Goal: Book appointment/travel/reservation

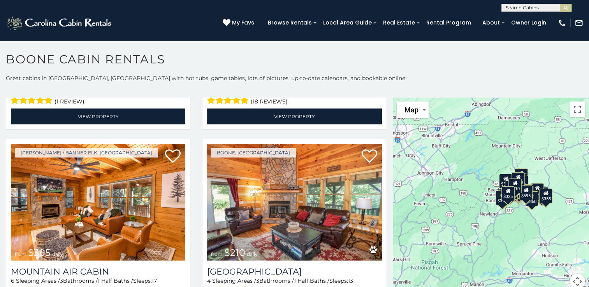
scroll to position [2444, 0]
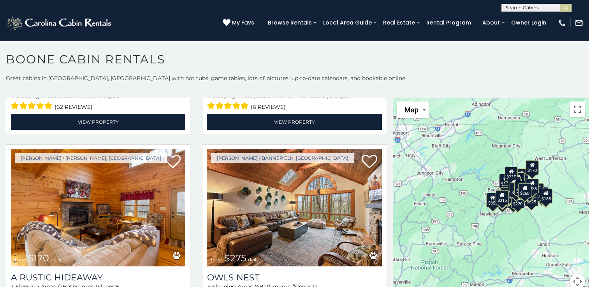
scroll to position [3780, 0]
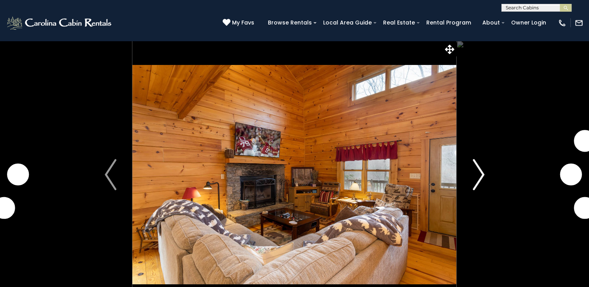
click at [480, 182] on img "Next" at bounding box center [478, 174] width 12 height 31
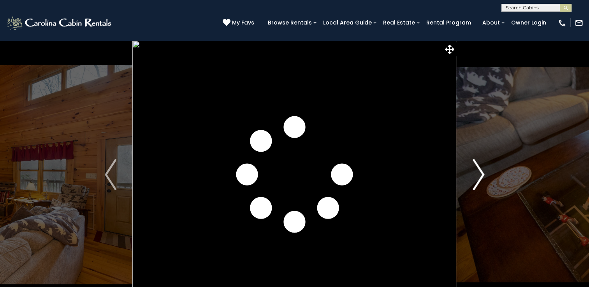
click at [480, 182] on img "Next" at bounding box center [478, 174] width 12 height 31
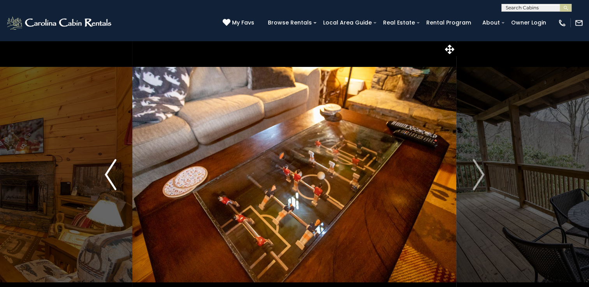
click at [110, 173] on img "Previous" at bounding box center [111, 174] width 12 height 31
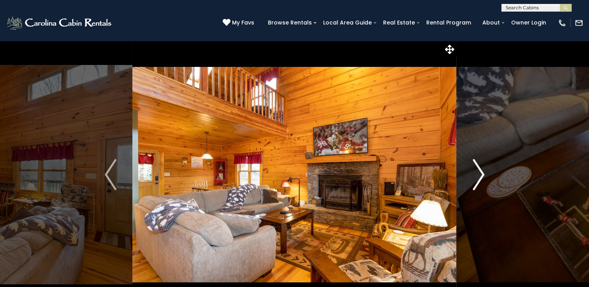
click at [480, 178] on img "Next" at bounding box center [478, 174] width 12 height 31
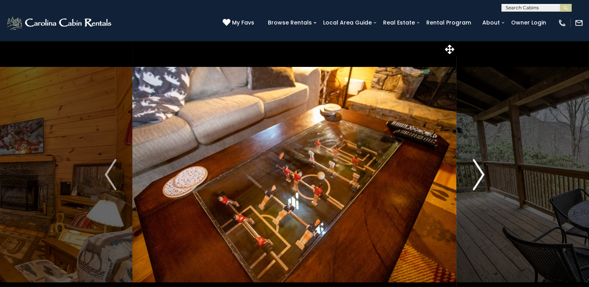
click at [480, 179] on img "Next" at bounding box center [478, 174] width 12 height 31
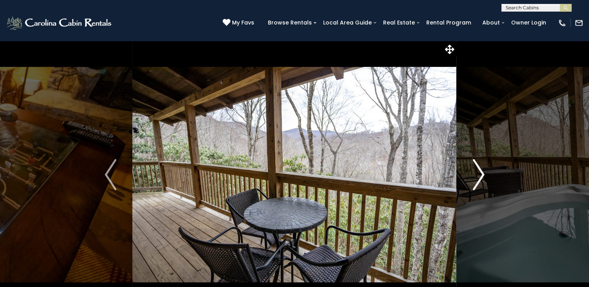
click at [475, 183] on img "Next" at bounding box center [478, 174] width 12 height 31
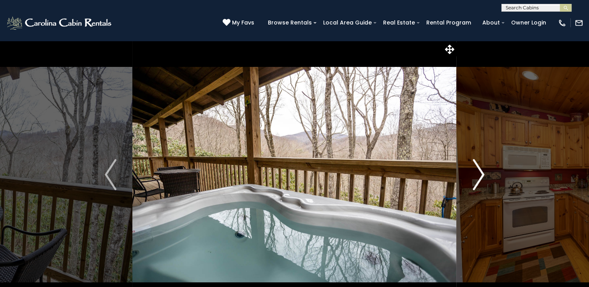
click at [481, 184] on img "Next" at bounding box center [478, 174] width 12 height 31
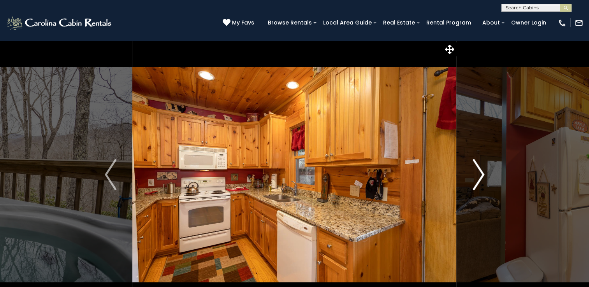
click at [483, 181] on img "Next" at bounding box center [478, 174] width 12 height 31
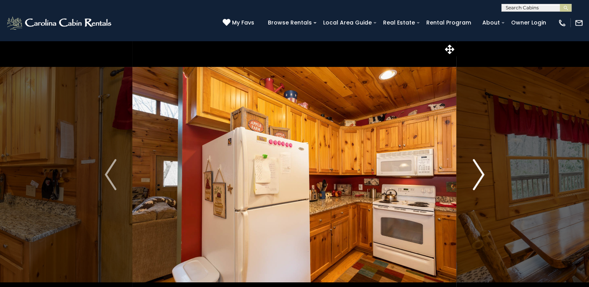
click at [478, 182] on img "Next" at bounding box center [478, 174] width 12 height 31
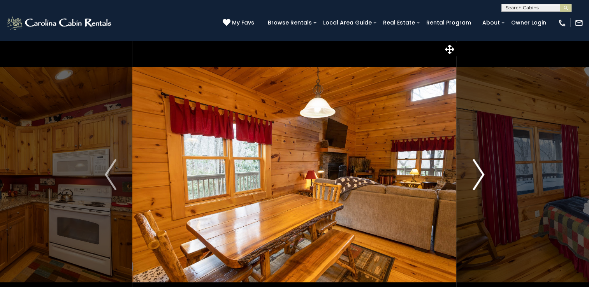
click at [479, 179] on img "Next" at bounding box center [478, 174] width 12 height 31
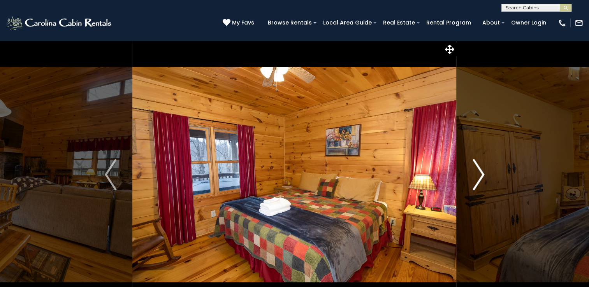
click at [482, 179] on img "Next" at bounding box center [478, 174] width 12 height 31
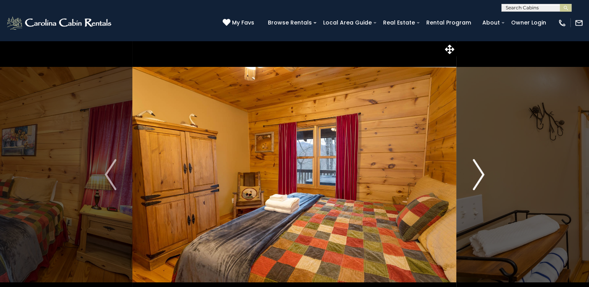
click at [477, 180] on img "Next" at bounding box center [478, 174] width 12 height 31
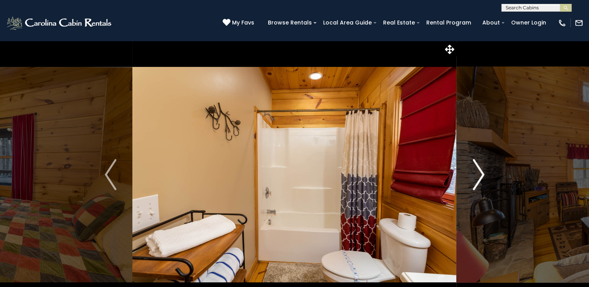
click at [482, 184] on img "Next" at bounding box center [478, 174] width 12 height 31
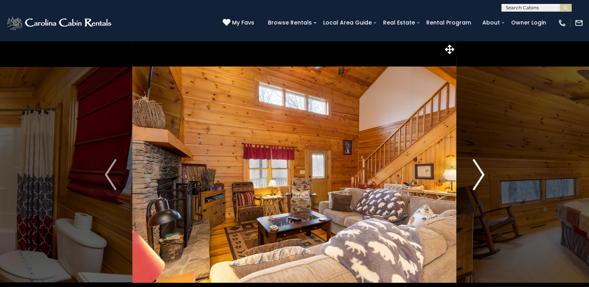
click at [481, 176] on img "Next" at bounding box center [478, 174] width 12 height 31
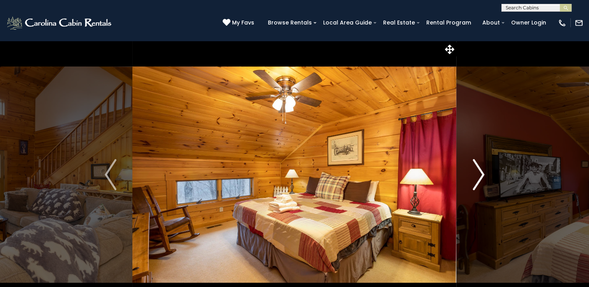
click at [478, 182] on img "Next" at bounding box center [478, 174] width 12 height 31
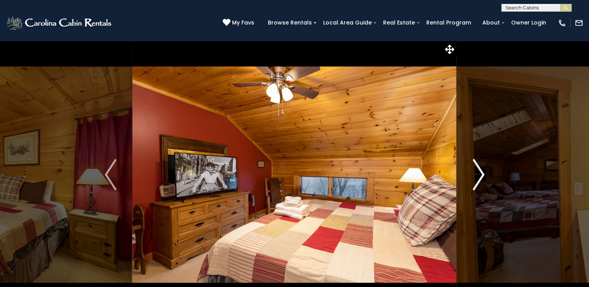
click at [484, 180] on img "Next" at bounding box center [478, 174] width 12 height 31
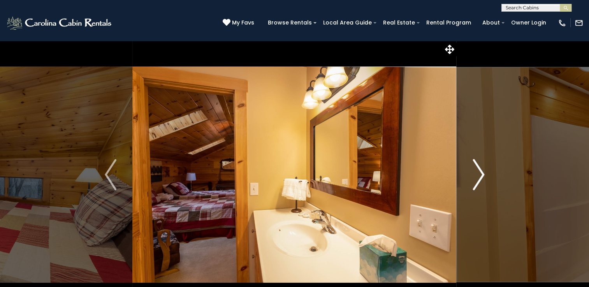
click at [478, 182] on img "Next" at bounding box center [478, 174] width 12 height 31
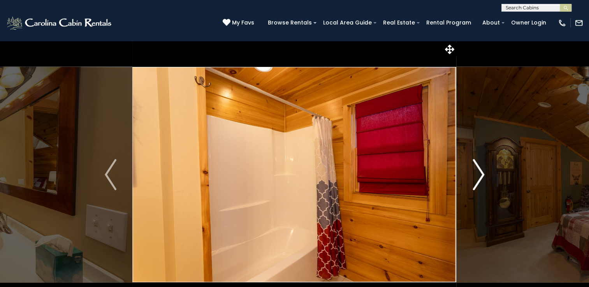
click at [477, 180] on img "Next" at bounding box center [478, 174] width 12 height 31
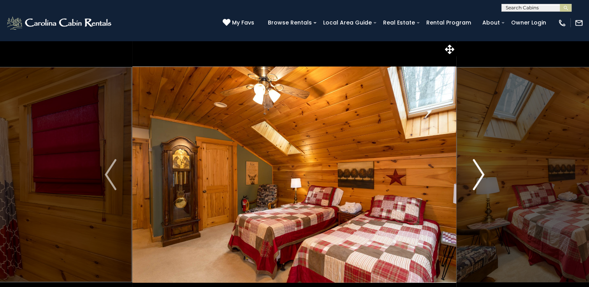
click at [475, 181] on img "Next" at bounding box center [478, 174] width 12 height 31
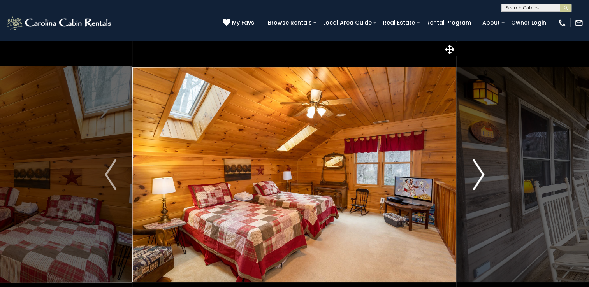
click at [480, 181] on img "Next" at bounding box center [478, 174] width 12 height 31
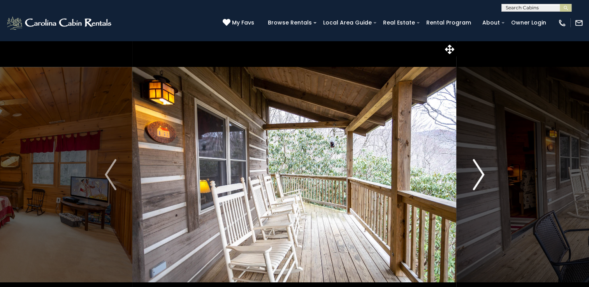
click at [482, 178] on img "Next" at bounding box center [478, 174] width 12 height 31
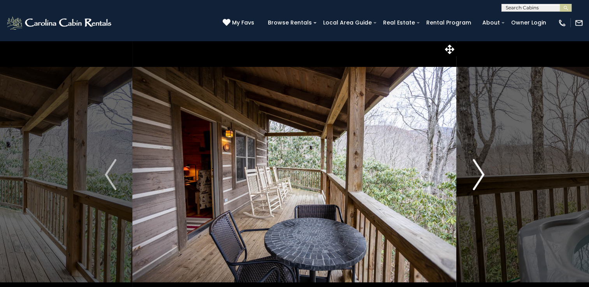
click at [476, 179] on img "Next" at bounding box center [478, 174] width 12 height 31
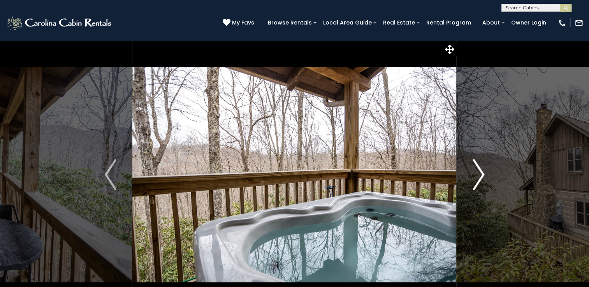
click at [473, 178] on img "Next" at bounding box center [478, 174] width 12 height 31
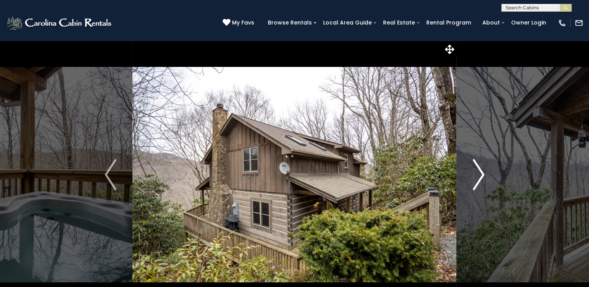
click at [477, 180] on img "Next" at bounding box center [478, 174] width 12 height 31
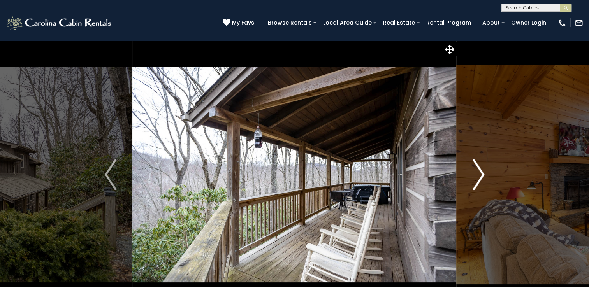
click at [480, 179] on img "Next" at bounding box center [478, 174] width 12 height 31
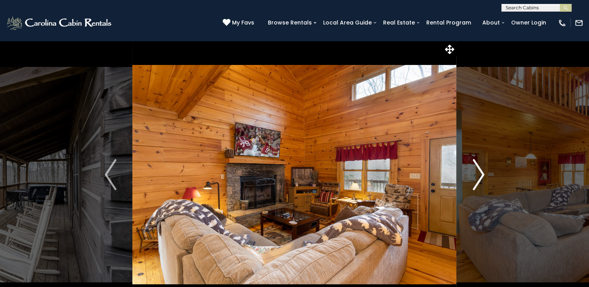
click at [474, 185] on img "Next" at bounding box center [478, 174] width 12 height 31
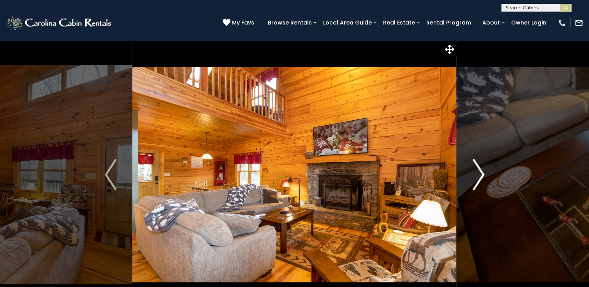
click at [479, 179] on img "Next" at bounding box center [478, 174] width 12 height 31
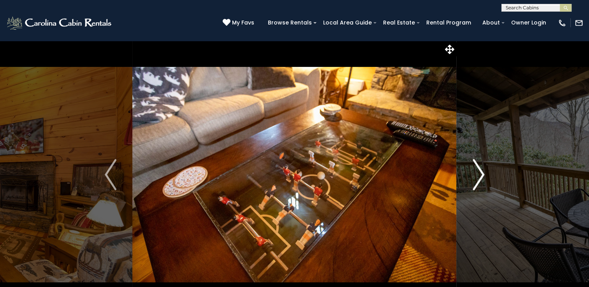
click at [476, 183] on img "Next" at bounding box center [478, 174] width 12 height 31
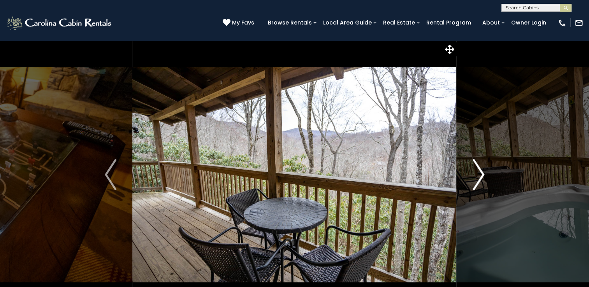
click at [480, 181] on img "Next" at bounding box center [478, 174] width 12 height 31
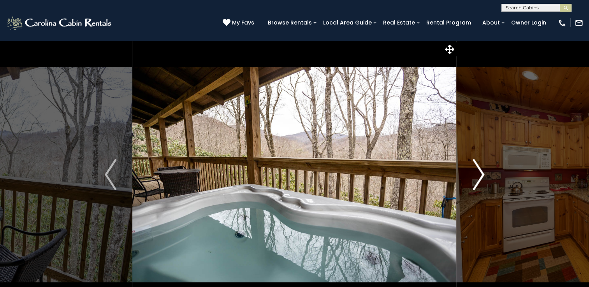
click at [475, 182] on img "Next" at bounding box center [478, 174] width 12 height 31
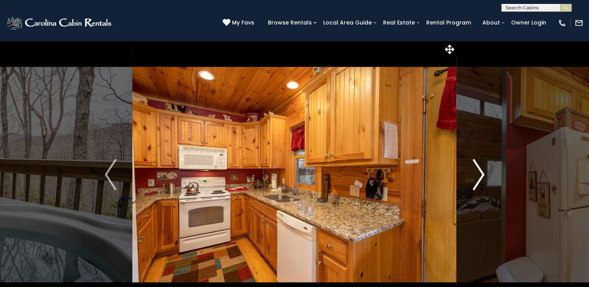
click at [476, 182] on img "Next" at bounding box center [478, 174] width 12 height 31
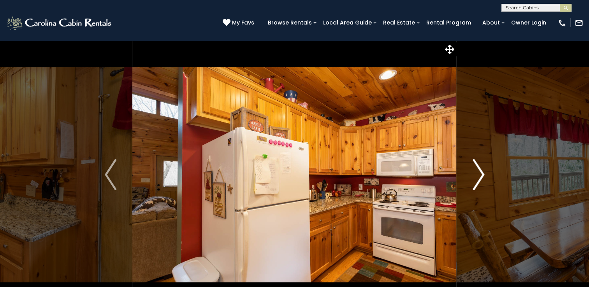
click at [476, 182] on img "Next" at bounding box center [478, 174] width 12 height 31
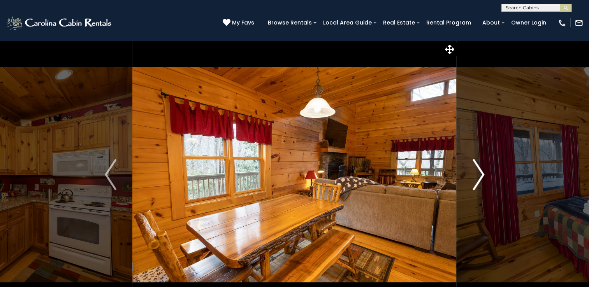
click at [482, 180] on img "Next" at bounding box center [478, 174] width 12 height 31
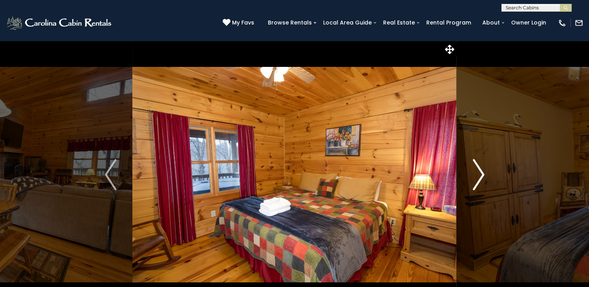
click at [478, 182] on img "Next" at bounding box center [478, 174] width 12 height 31
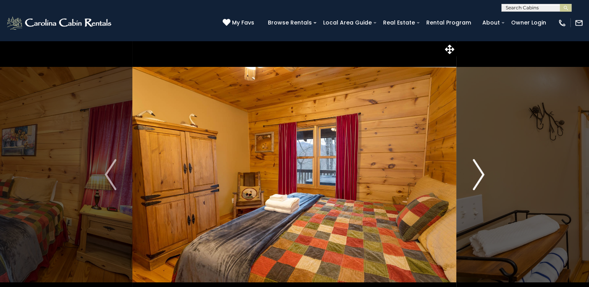
click at [477, 176] on img "Next" at bounding box center [478, 174] width 12 height 31
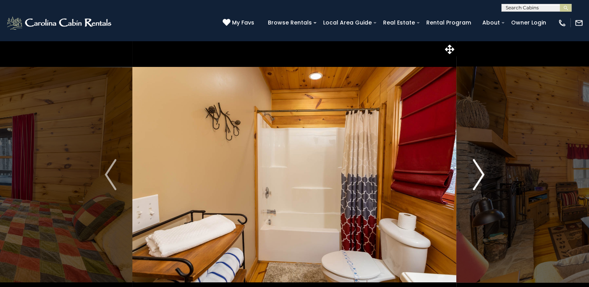
click at [485, 182] on button "Next" at bounding box center [478, 174] width 44 height 268
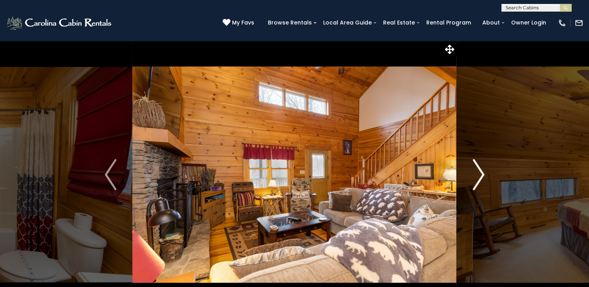
click at [477, 182] on img "Next" at bounding box center [478, 174] width 12 height 31
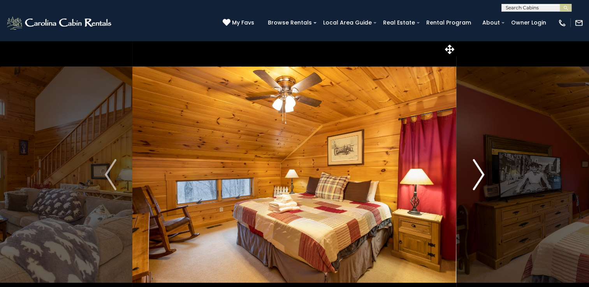
click at [476, 184] on img "Next" at bounding box center [478, 174] width 12 height 31
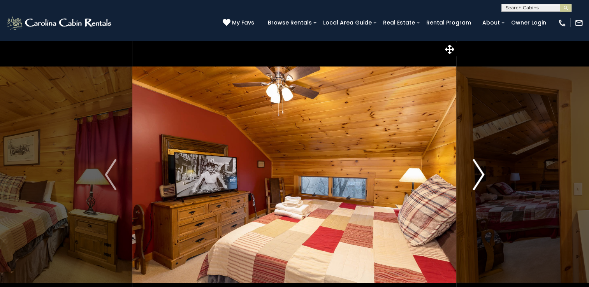
click at [477, 187] on img "Next" at bounding box center [478, 174] width 12 height 31
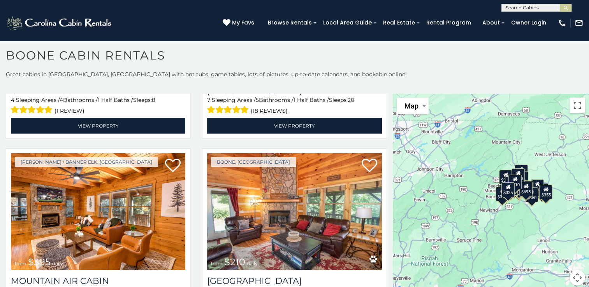
scroll to position [2444, 0]
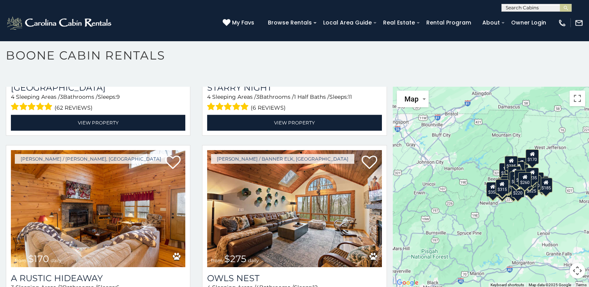
scroll to position [3783, 0]
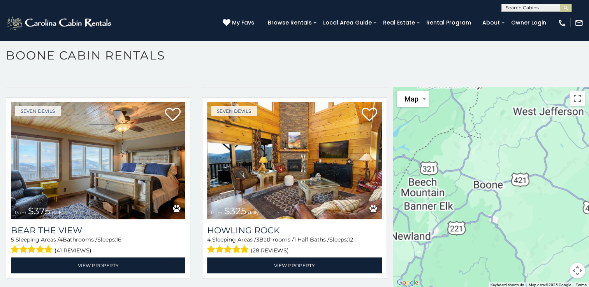
scroll to position [2639, 0]
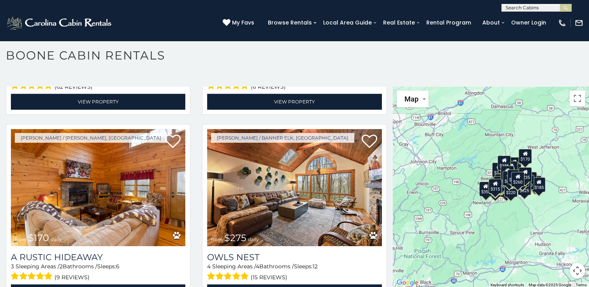
scroll to position [3789, 0]
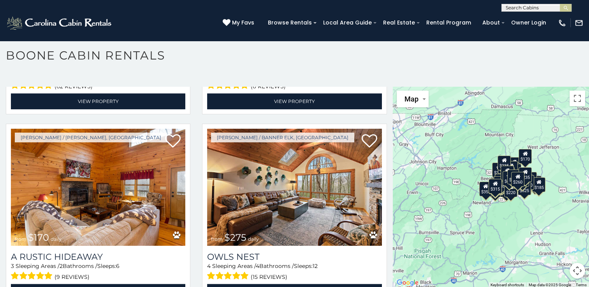
click at [526, 158] on div "$170" at bounding box center [524, 156] width 13 height 15
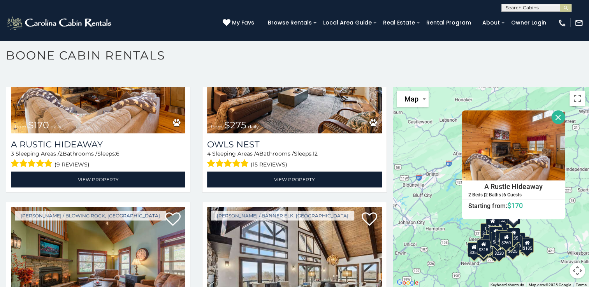
scroll to position [3905, 0]
